Goal: Information Seeking & Learning: Find specific fact

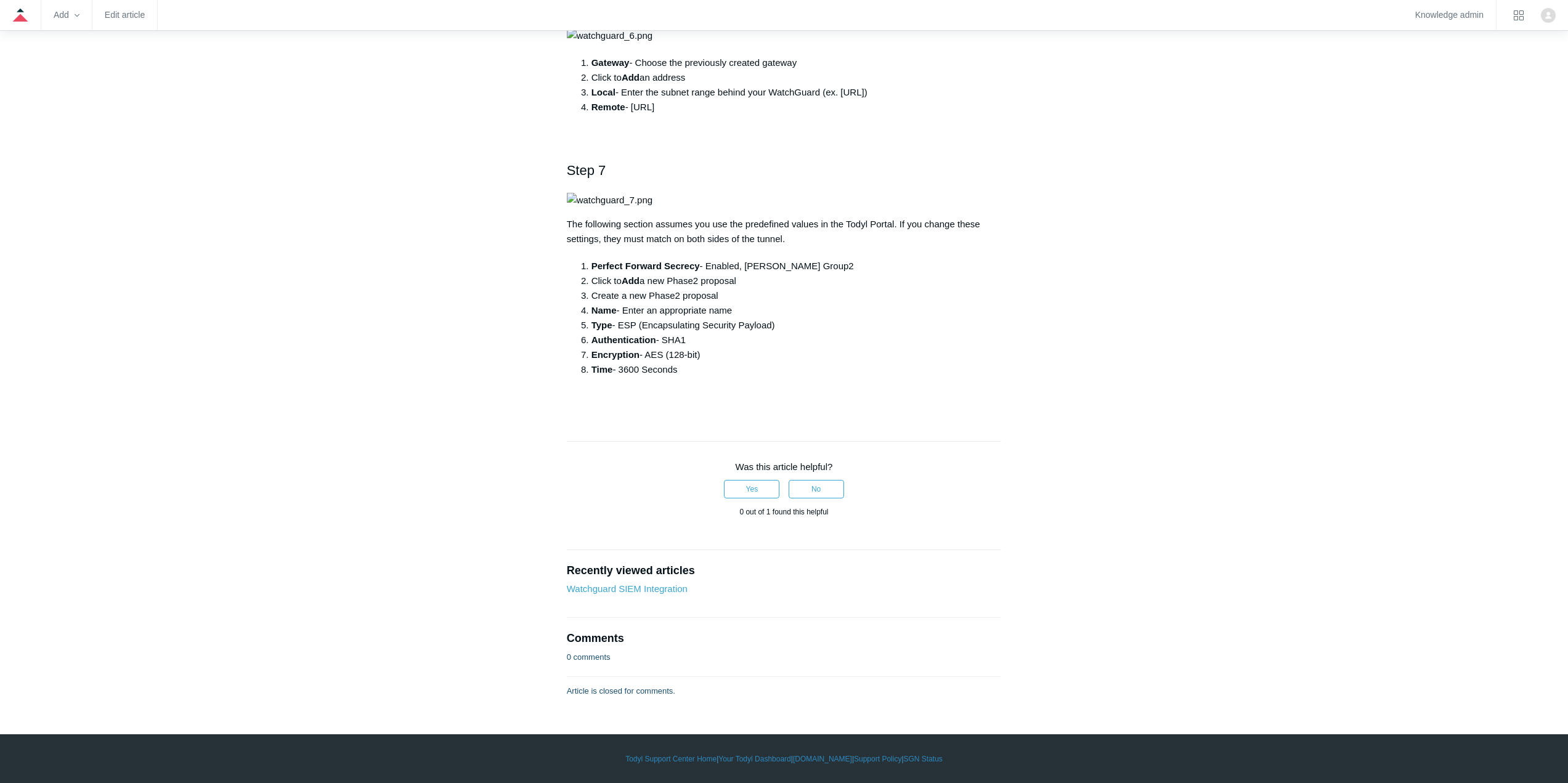
scroll to position [1355, 0]
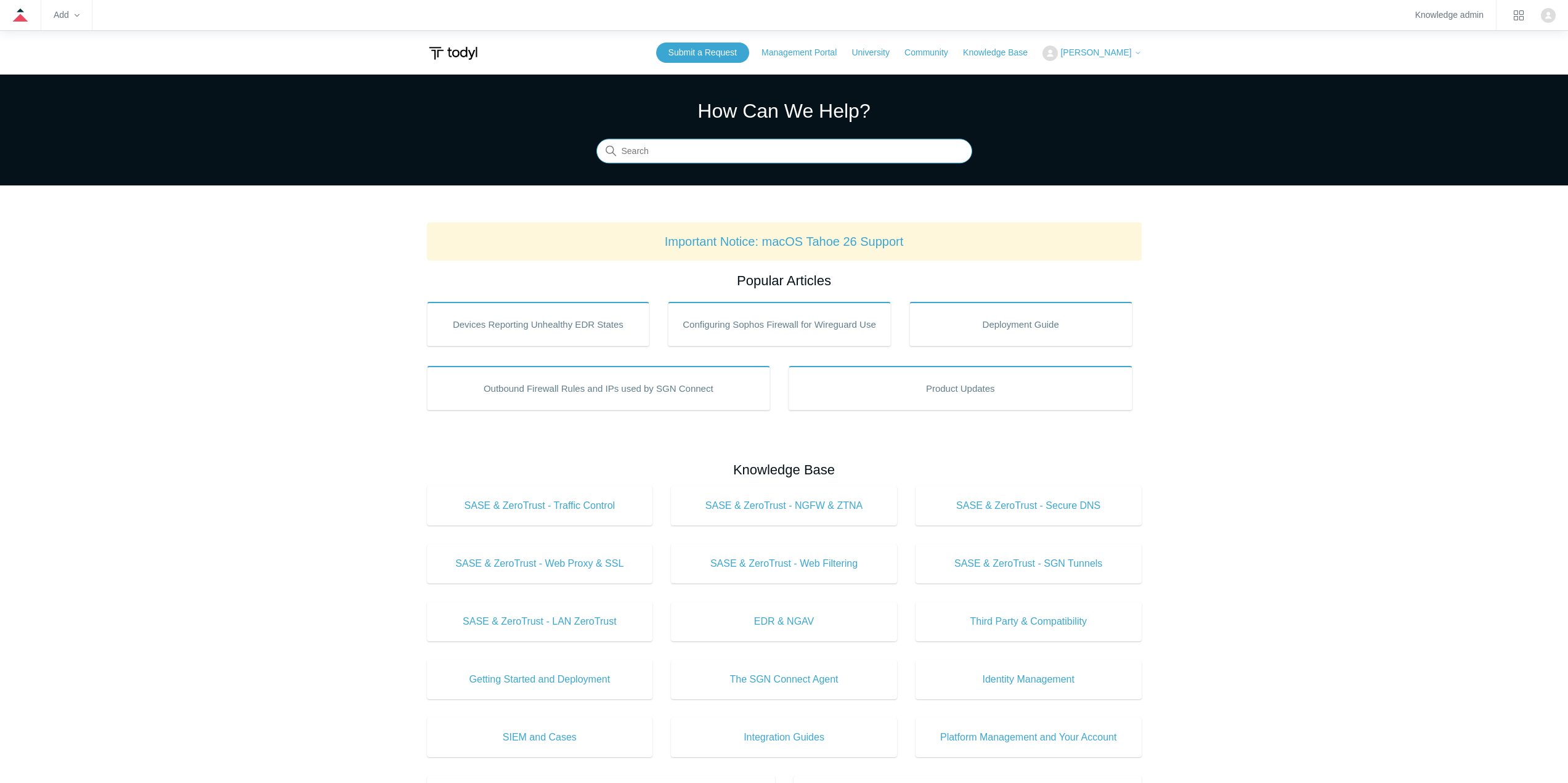
click at [693, 155] on input "Search" at bounding box center [784, 151] width 376 height 25
type input "ip"
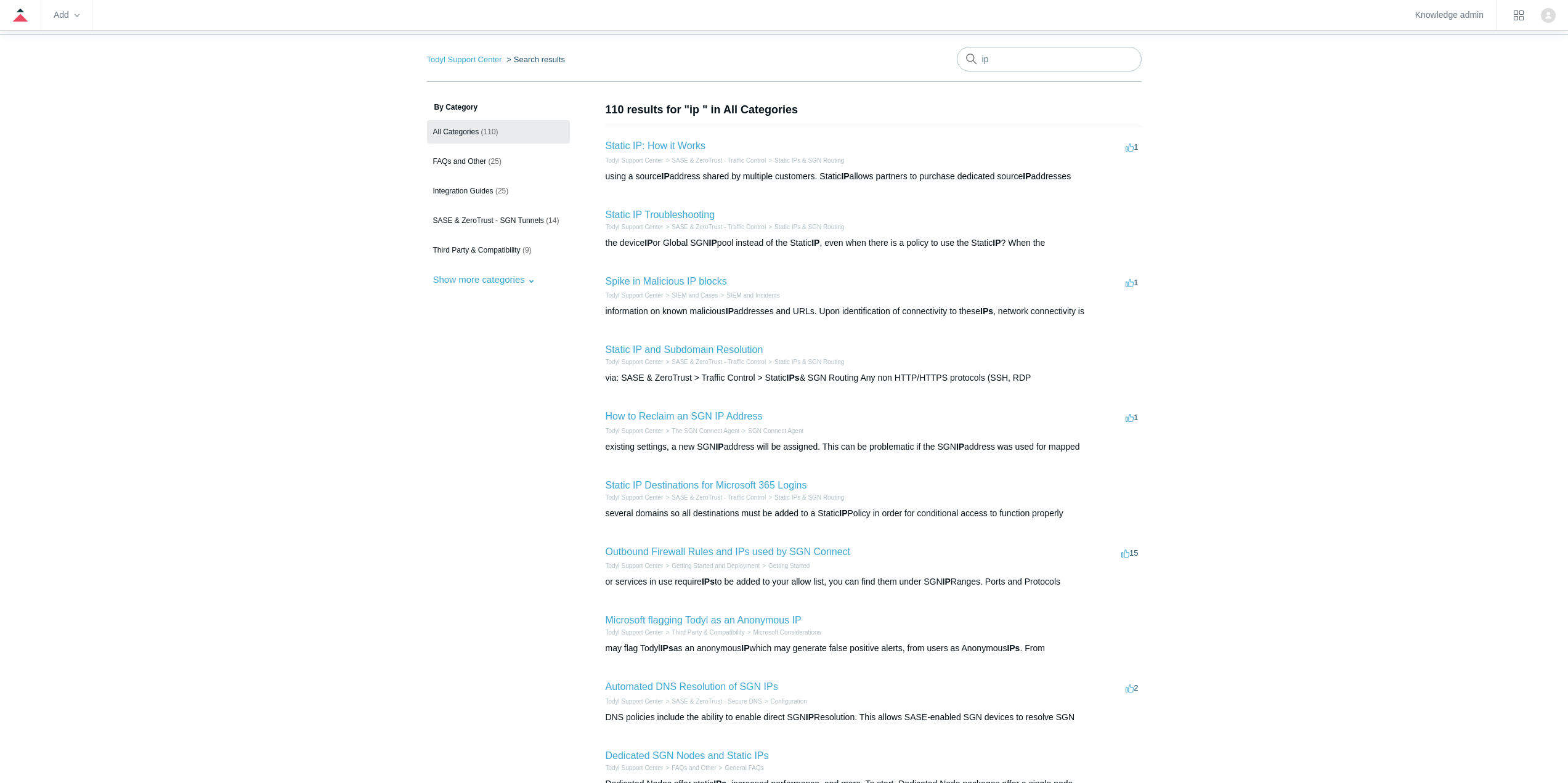
scroll to position [123, 0]
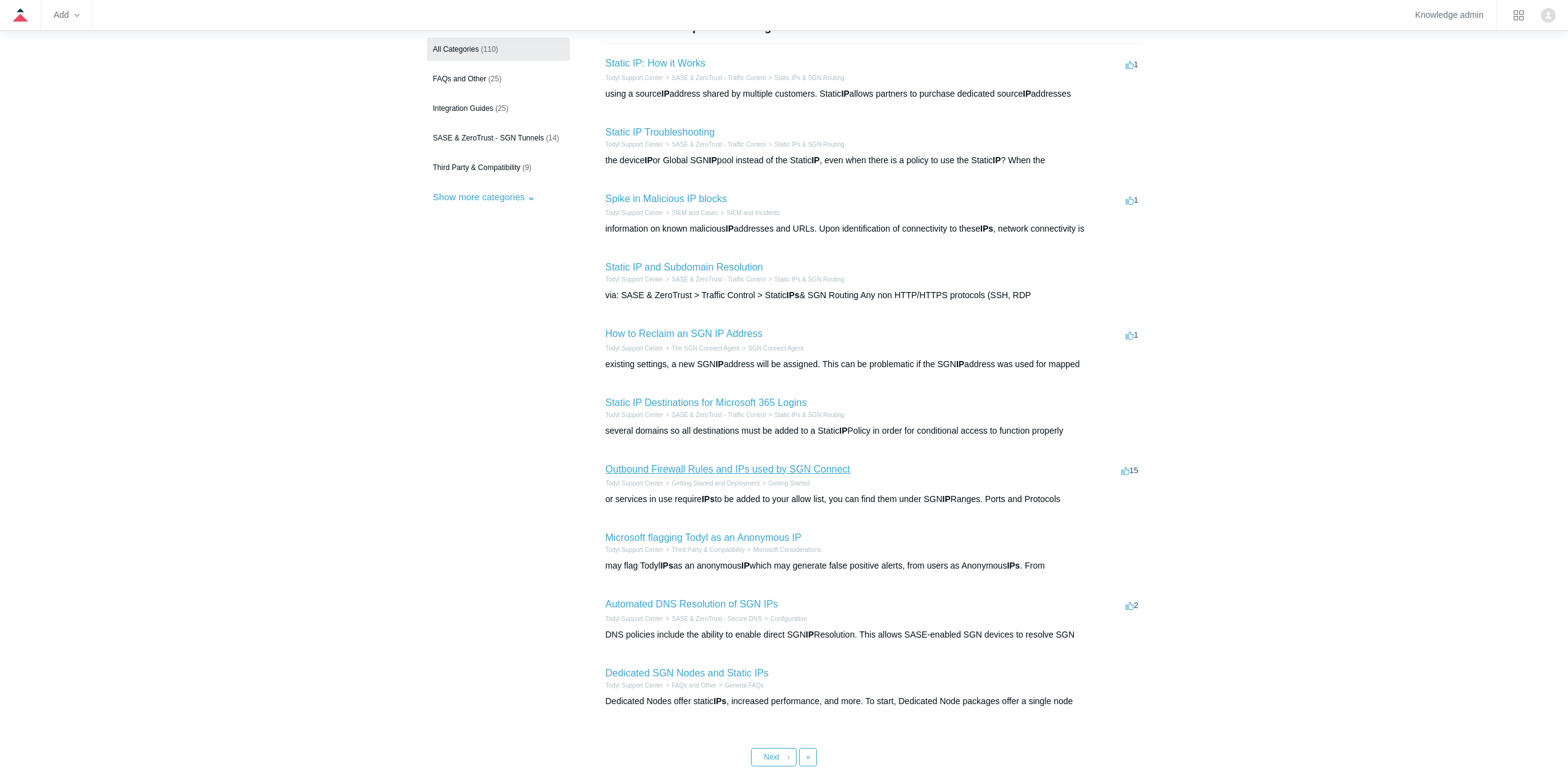
click at [708, 466] on link "Outbound Firewall Rules and IPs used by SGN Connect" at bounding box center [728, 468] width 245 height 10
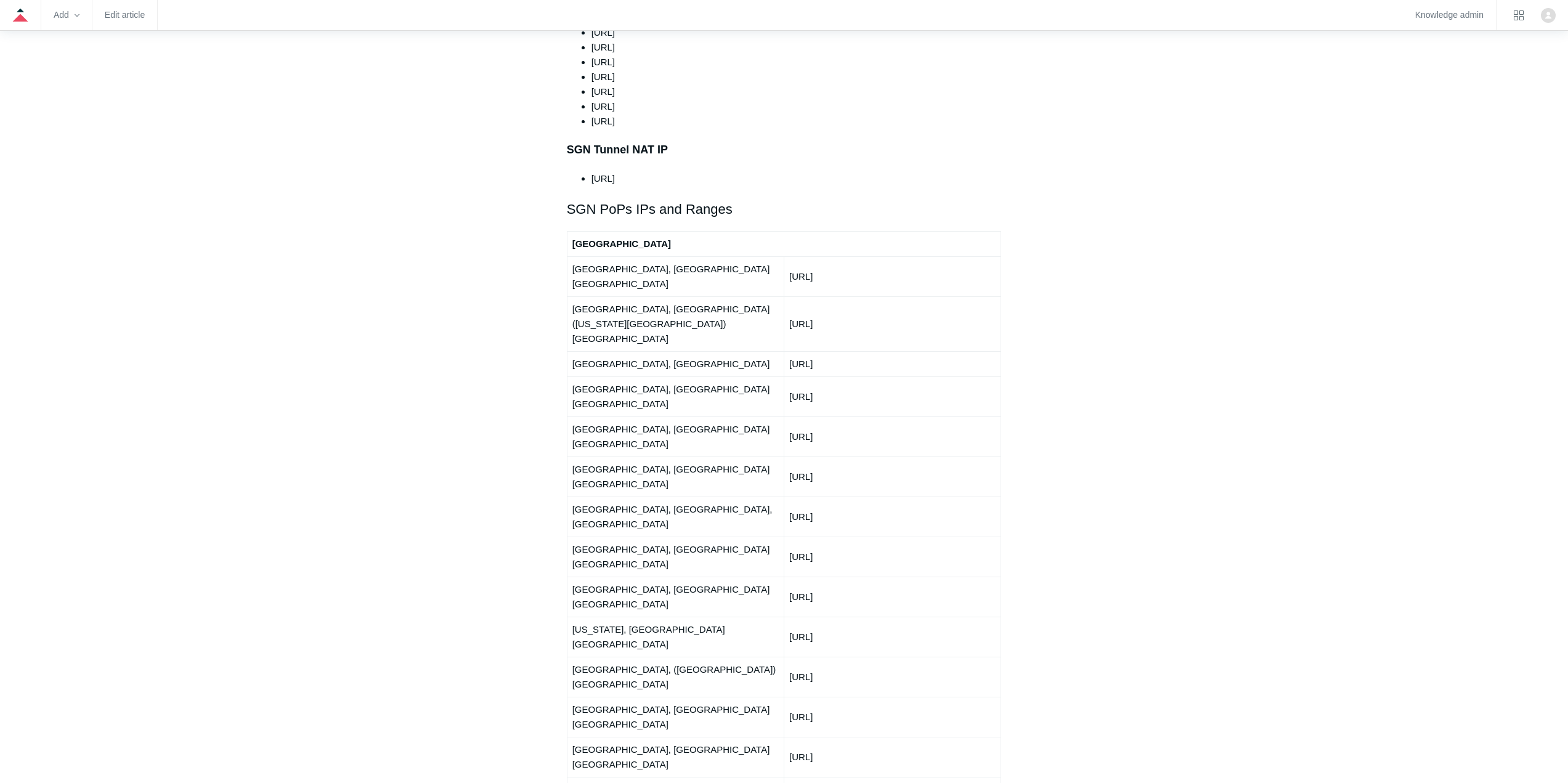
scroll to position [1417, 0]
